Goal: Information Seeking & Learning: Compare options

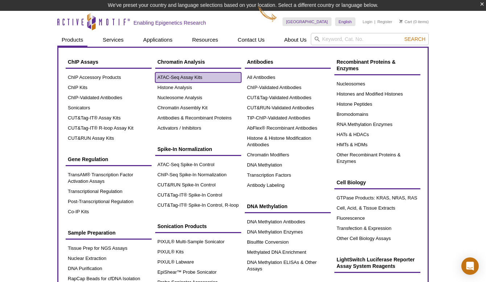
click at [179, 78] on link "ATAC-Seq Assay Kits" at bounding box center [198, 78] width 86 height 10
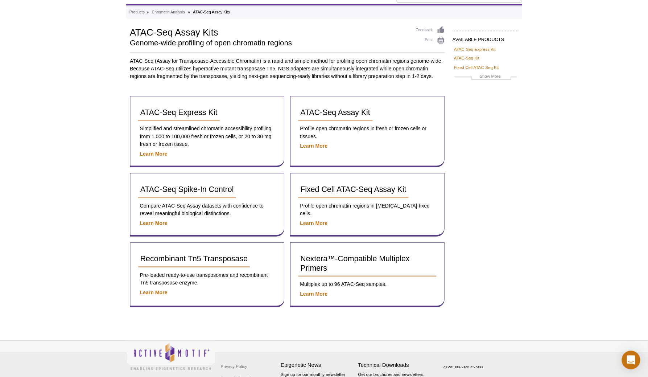
scroll to position [32, 0]
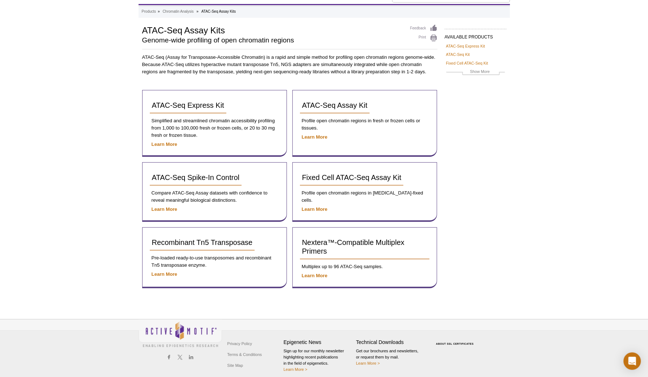
drag, startPoint x: 472, startPoint y: 0, endPoint x: 51, endPoint y: 183, distance: 458.8
click at [51, 183] on div "Active Motif Logo Enabling Epigenetics Research 0 Search Skip to content Active…" at bounding box center [324, 175] width 648 height 414
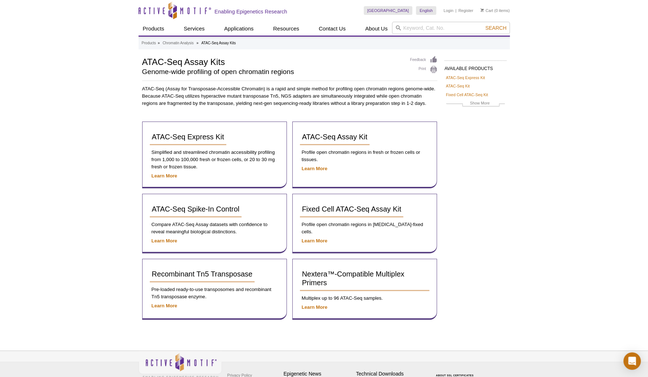
scroll to position [0, 0]
click at [196, 134] on span "ATAC-Seq Express Kit" at bounding box center [188, 137] width 72 height 8
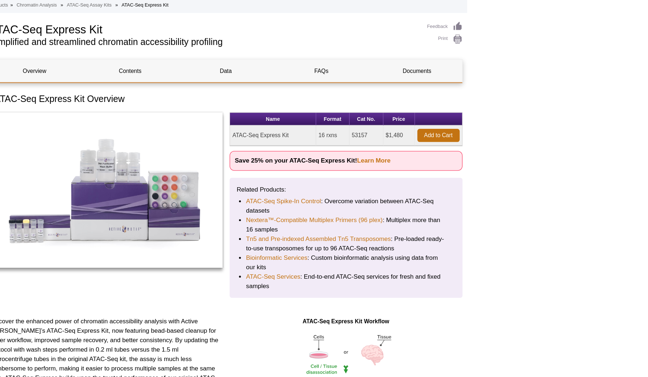
scroll to position [3, 0]
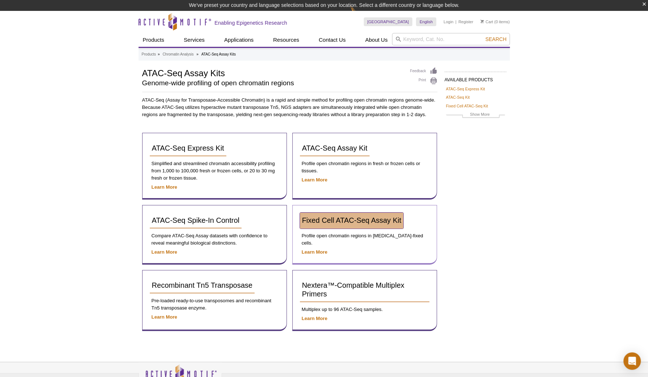
click at [341, 218] on span "Fixed Cell ATAC-Seq Assay Kit" at bounding box center [351, 220] width 99 height 8
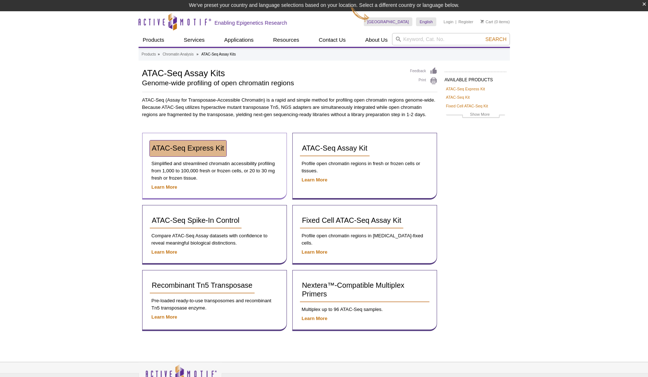
click at [191, 153] on link "ATAC-Seq Express Kit" at bounding box center [188, 148] width 76 height 16
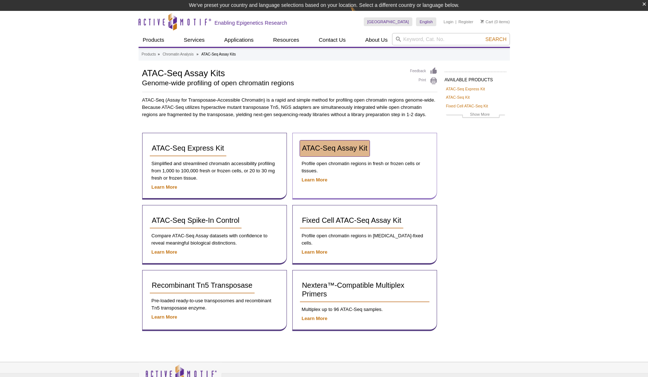
click at [339, 154] on link "ATAC-Seq Assay Kit" at bounding box center [335, 148] width 70 height 16
